Goal: Transaction & Acquisition: Purchase product/service

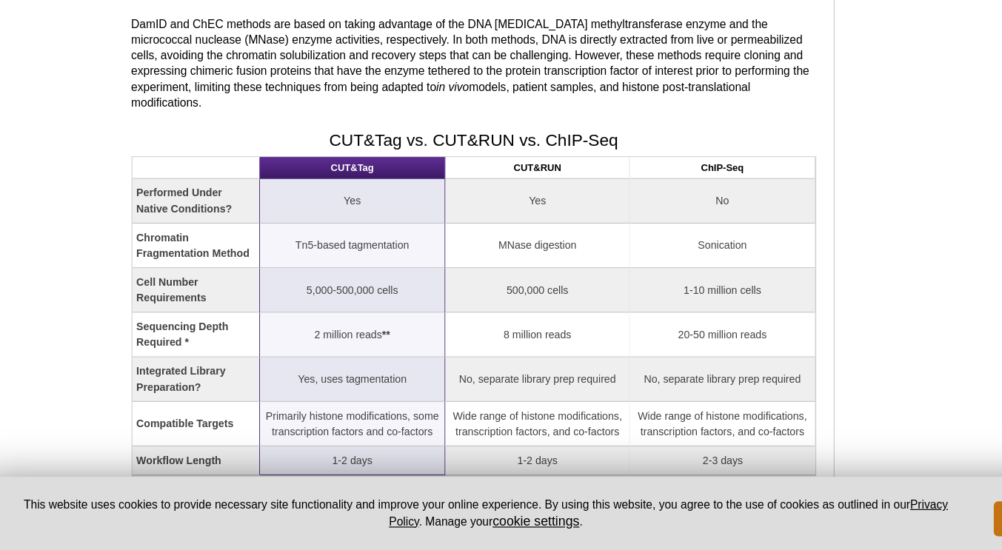
scroll to position [1468, 0]
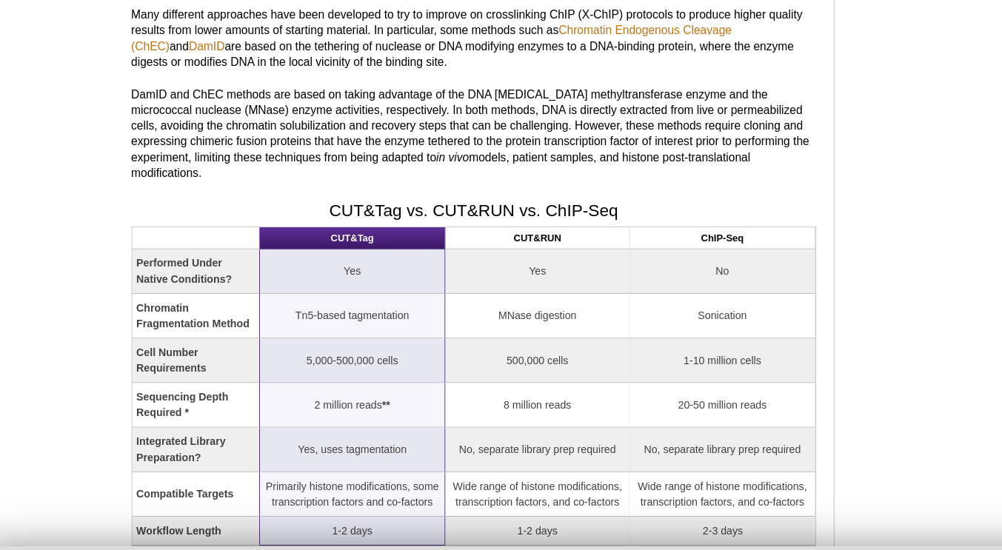
click at [444, 236] on td "Yes" at bounding box center [473, 255] width 156 height 38
click at [435, 218] on th "CUT&RUN" at bounding box center [473, 227] width 156 height 19
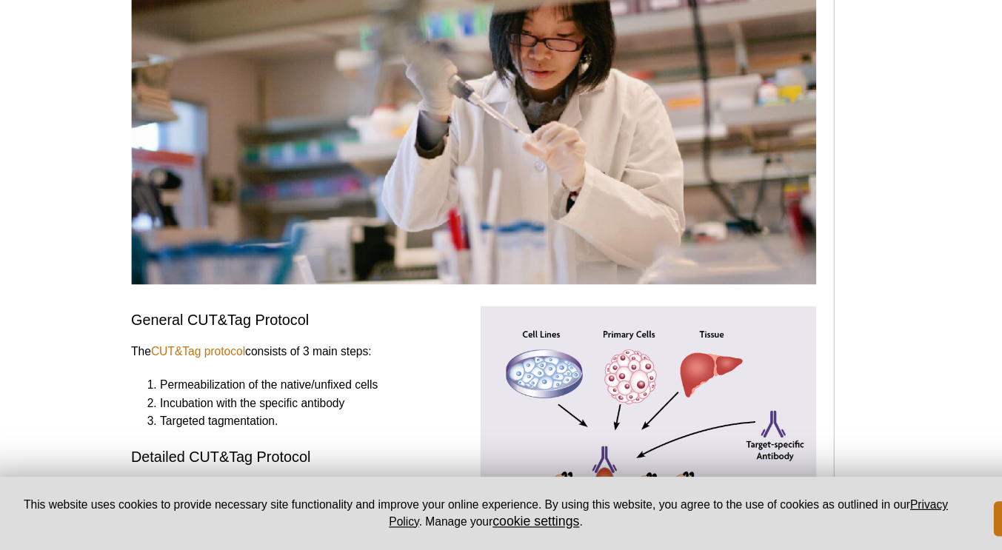
scroll to position [2848, 0]
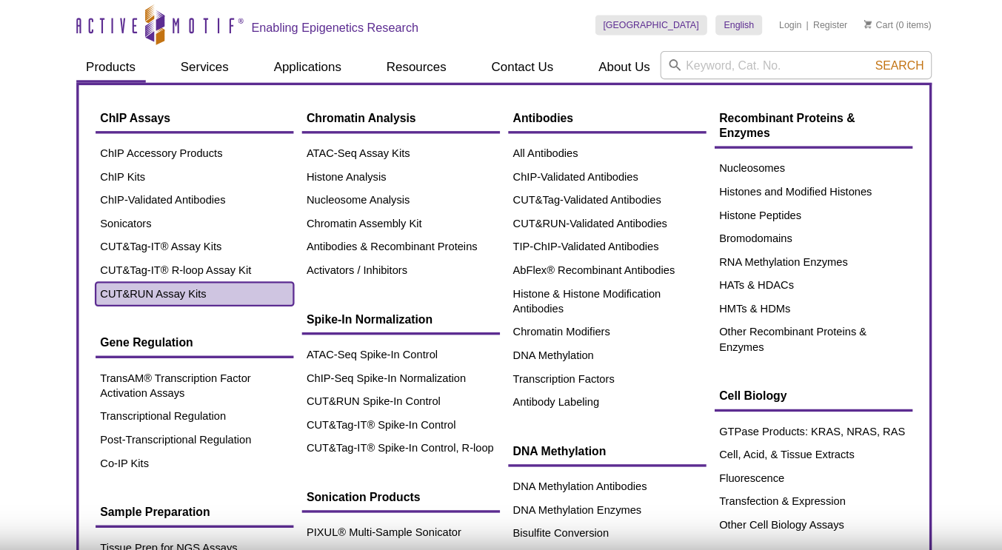
click at [204, 258] on link "CUT&RUN Assay Kits" at bounding box center [227, 260] width 176 height 21
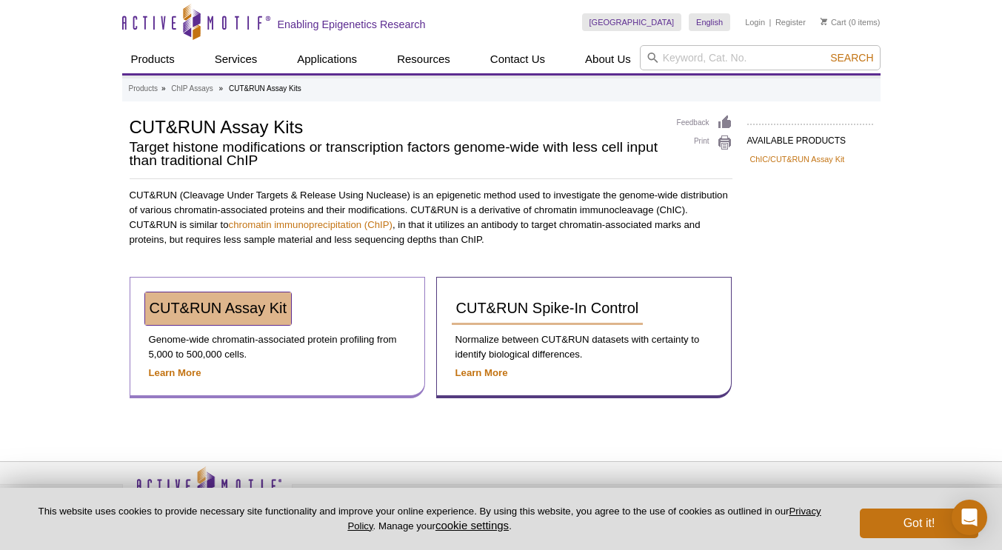
click at [225, 311] on span "CUT&RUN Assay Kit" at bounding box center [219, 308] width 138 height 16
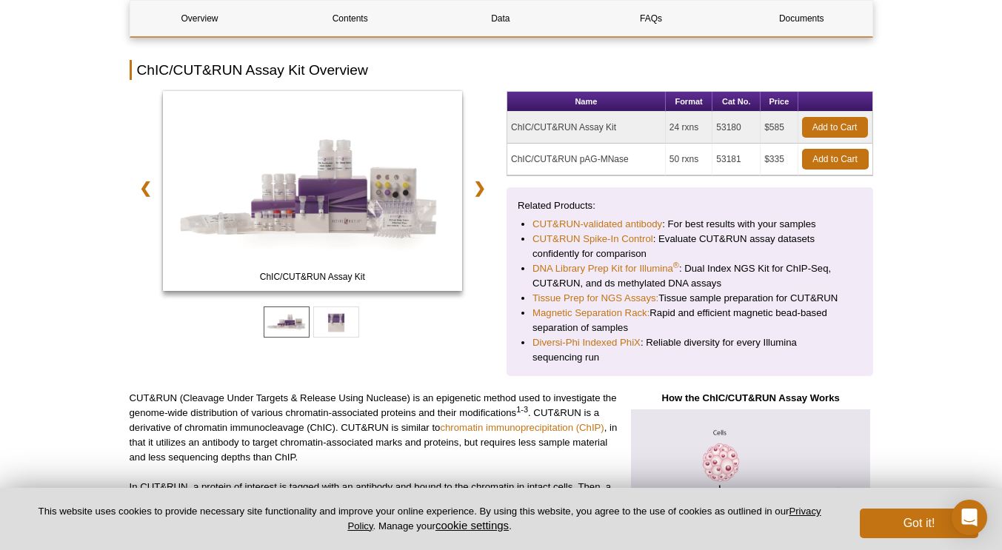
scroll to position [201, 0]
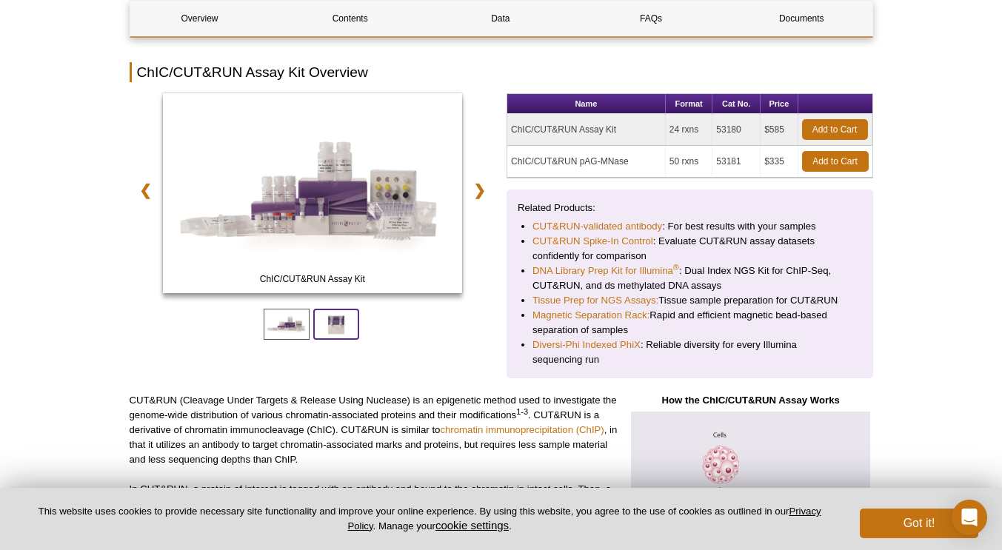
click at [336, 323] on span at bounding box center [336, 324] width 46 height 31
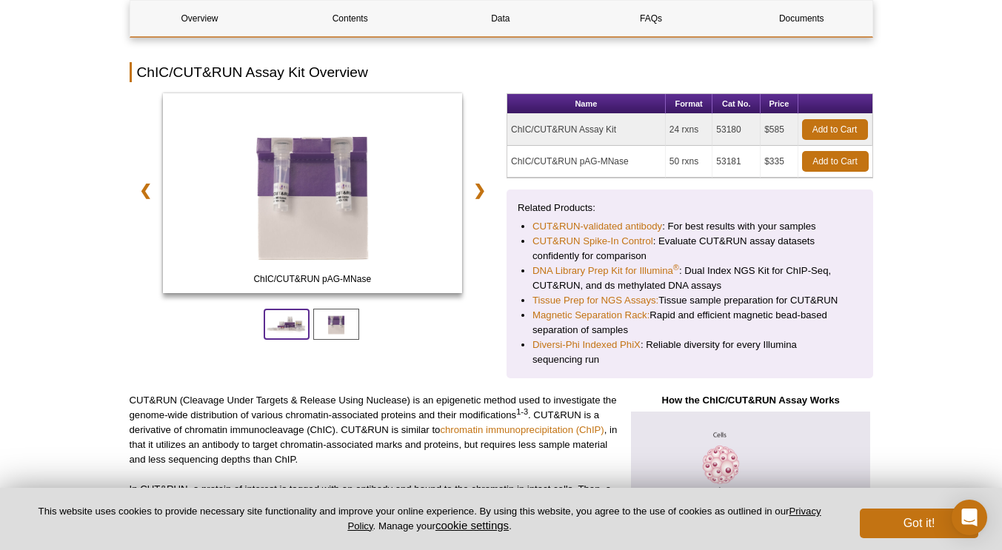
click at [289, 324] on span at bounding box center [287, 324] width 46 height 31
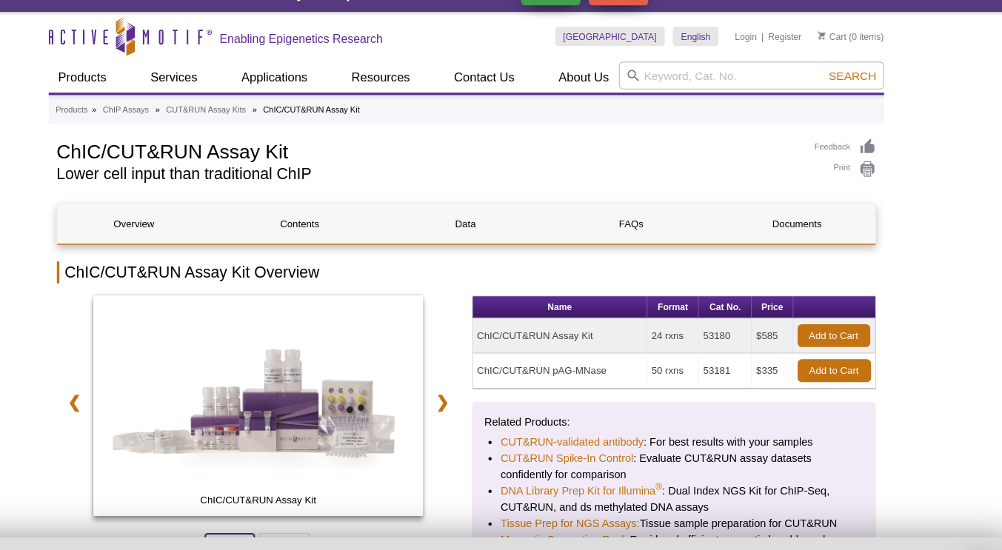
scroll to position [8, 0]
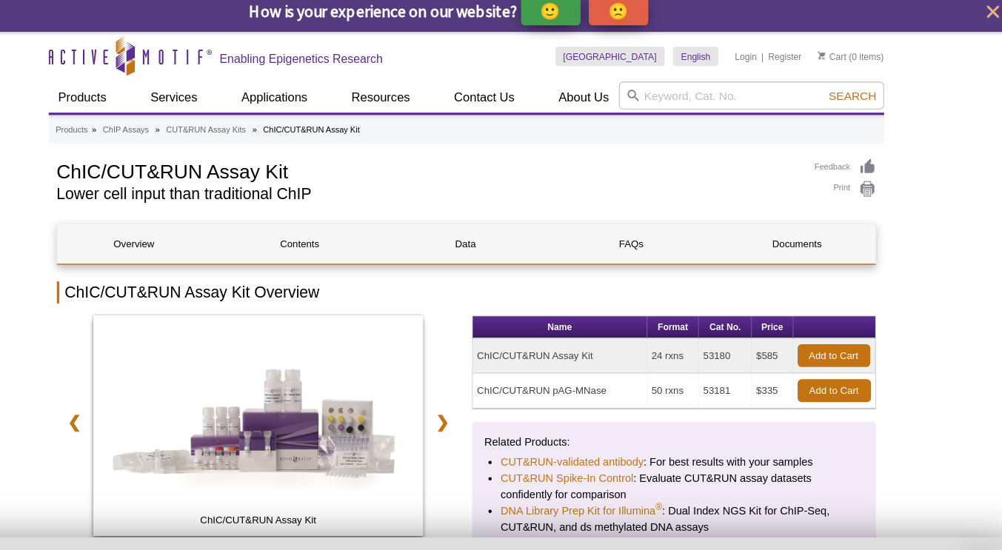
click at [727, 315] on td "53180" at bounding box center [736, 323] width 48 height 32
click at [853, 321] on link "Add to Cart" at bounding box center [835, 323] width 66 height 21
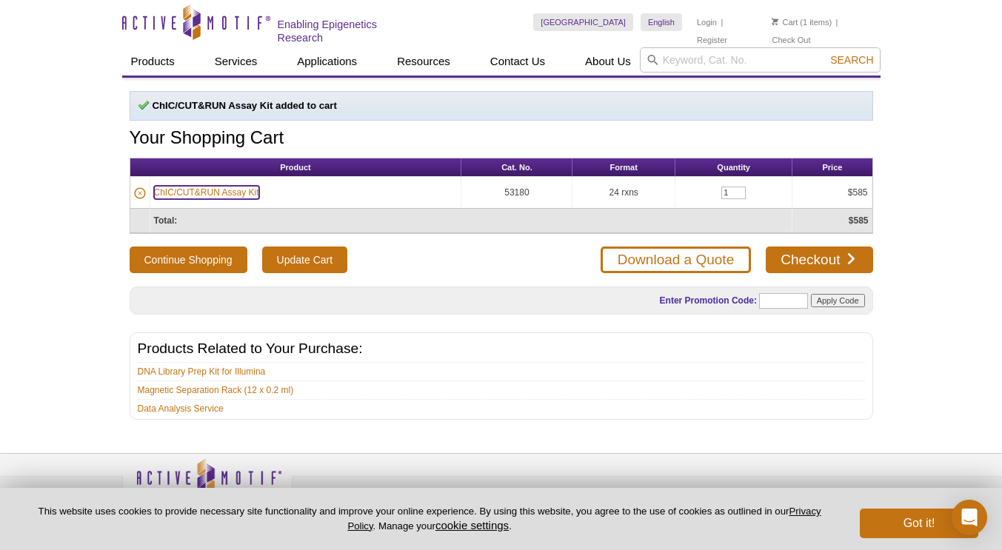
click at [227, 186] on link "ChIC/CUT&RUN Assay Kit" at bounding box center [206, 192] width 105 height 13
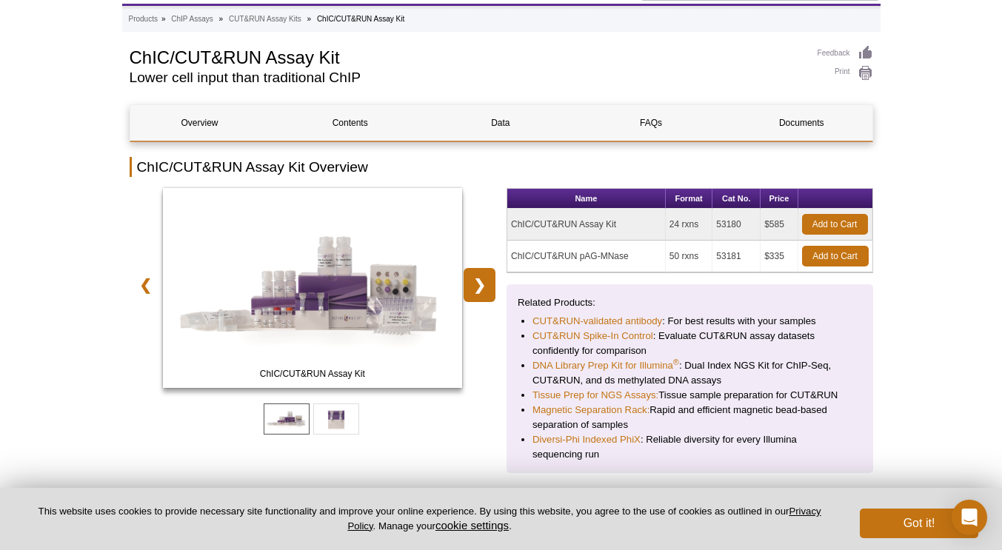
scroll to position [111, 0]
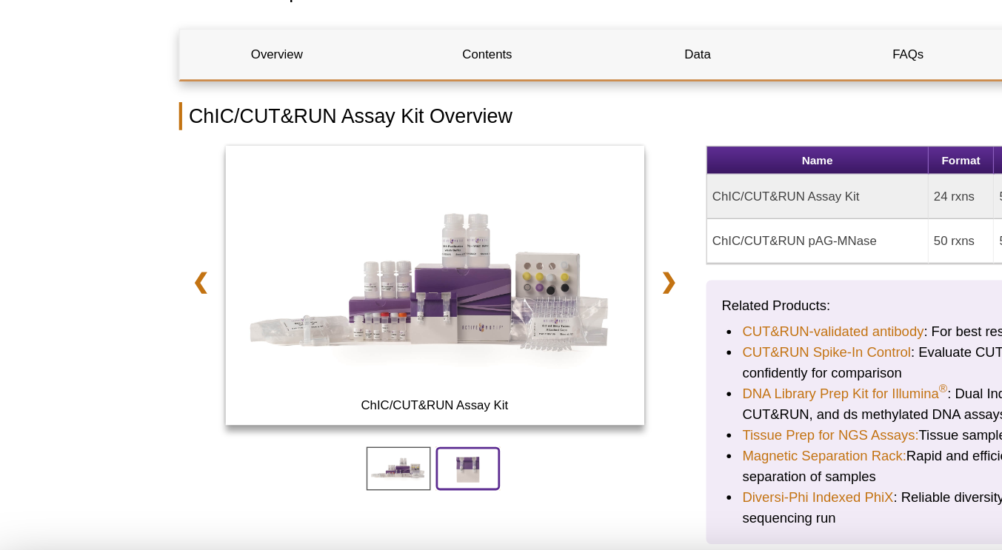
click at [331, 420] on span at bounding box center [336, 416] width 46 height 31
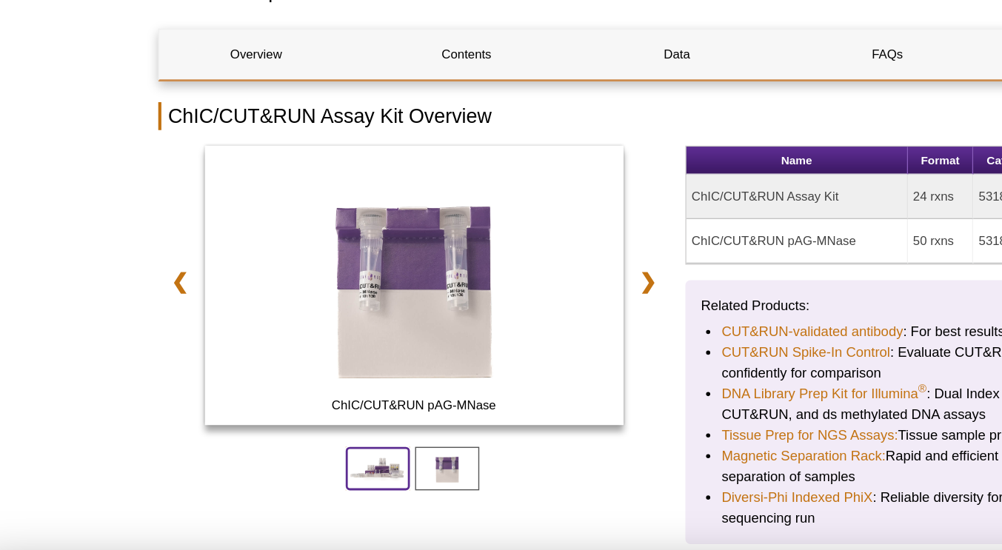
click at [286, 418] on span at bounding box center [287, 416] width 46 height 31
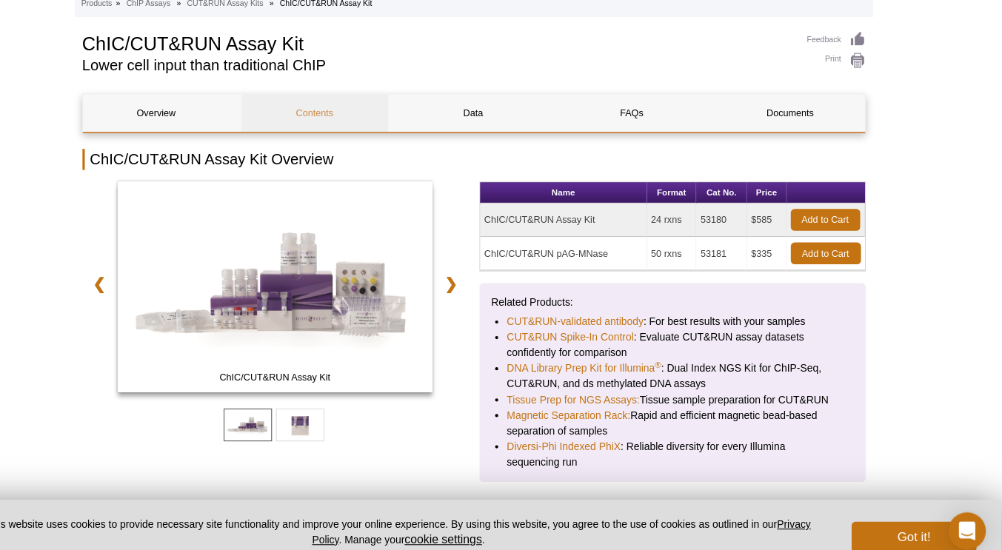
click at [362, 114] on link "Contents" at bounding box center [350, 121] width 139 height 36
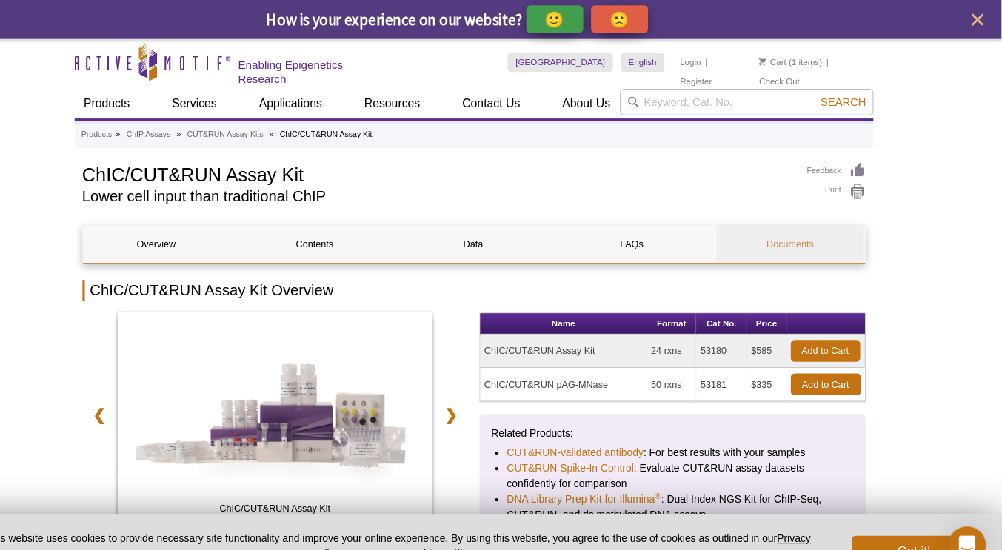
click at [800, 233] on link "Documents" at bounding box center [801, 232] width 139 height 36
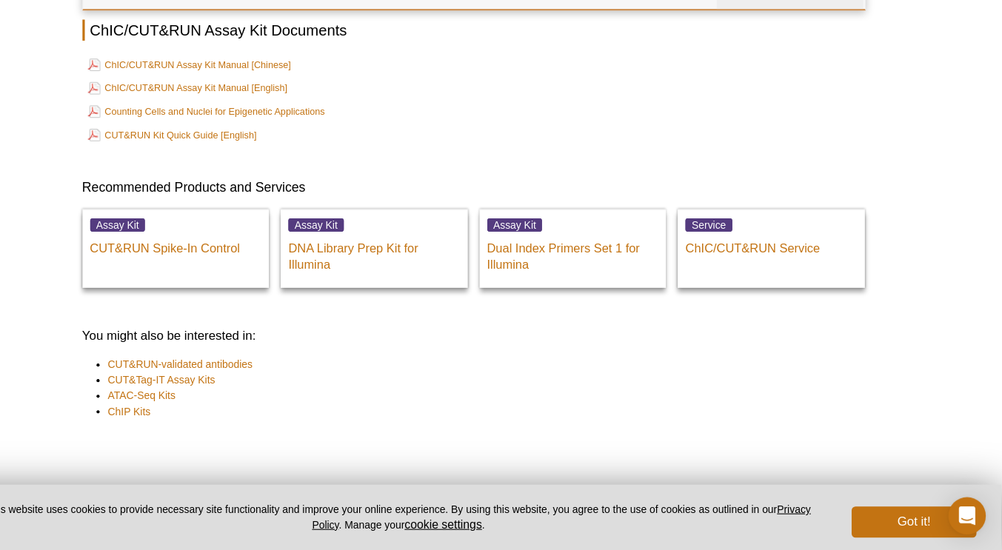
scroll to position [3859, 0]
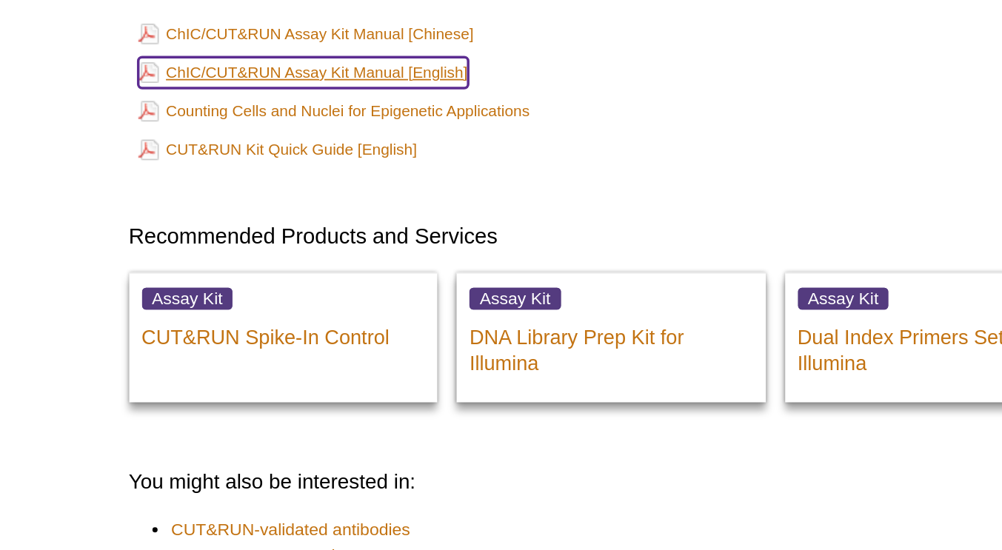
click at [309, 104] on link "ChIC/CUT&RUN Assay Kit Manual [English]" at bounding box center [230, 113] width 190 height 18
